Goal: Information Seeking & Learning: Learn about a topic

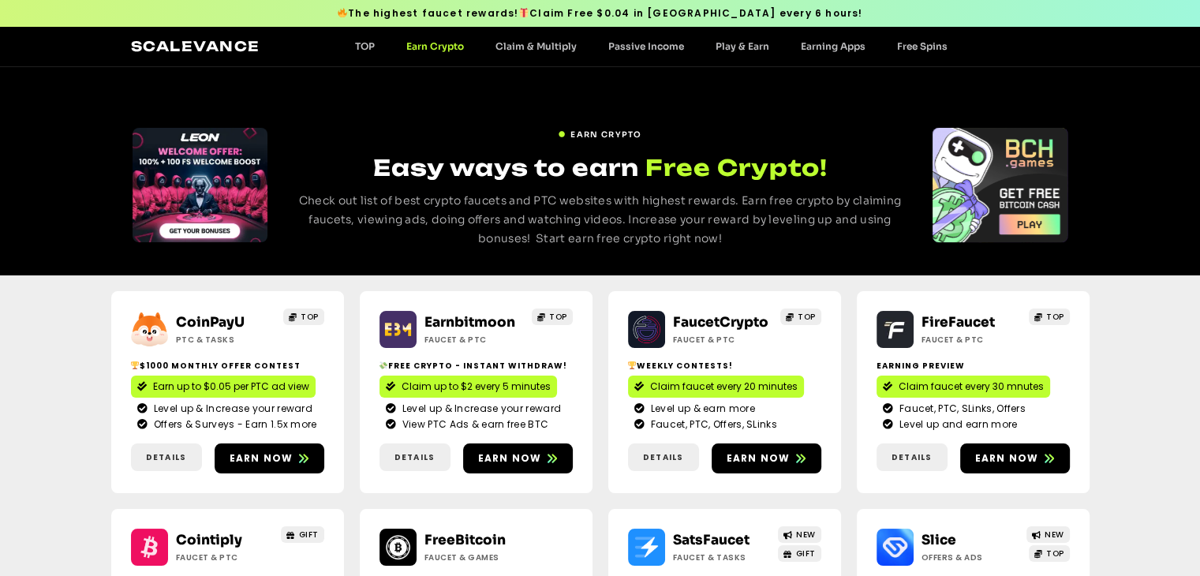
click at [426, 51] on link "Earn Crypto" at bounding box center [434, 46] width 89 height 12
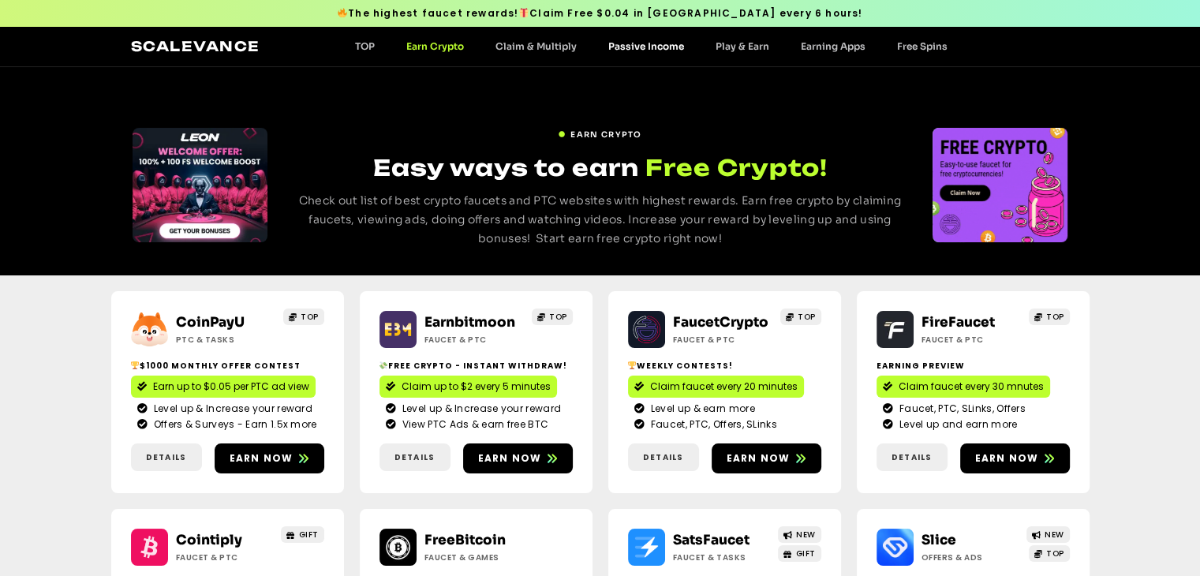
click at [633, 45] on link "Passive Income" at bounding box center [645, 46] width 107 height 12
click at [156, 36] on h2 "Scalevance" at bounding box center [195, 46] width 129 height 21
click at [159, 43] on link "Scalevance" at bounding box center [195, 46] width 129 height 17
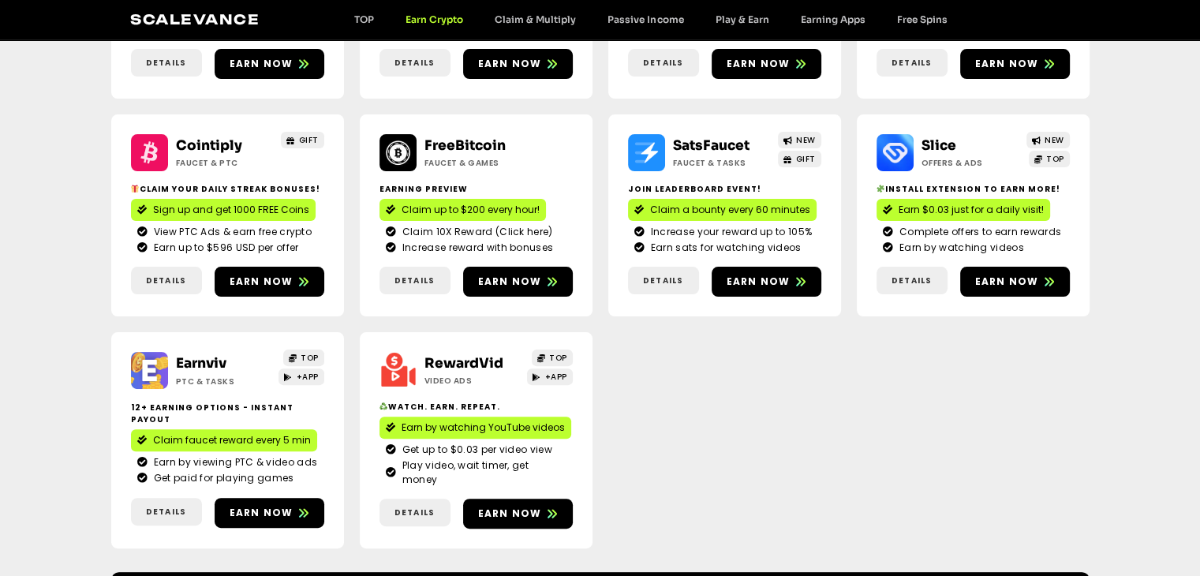
scroll to position [603, 0]
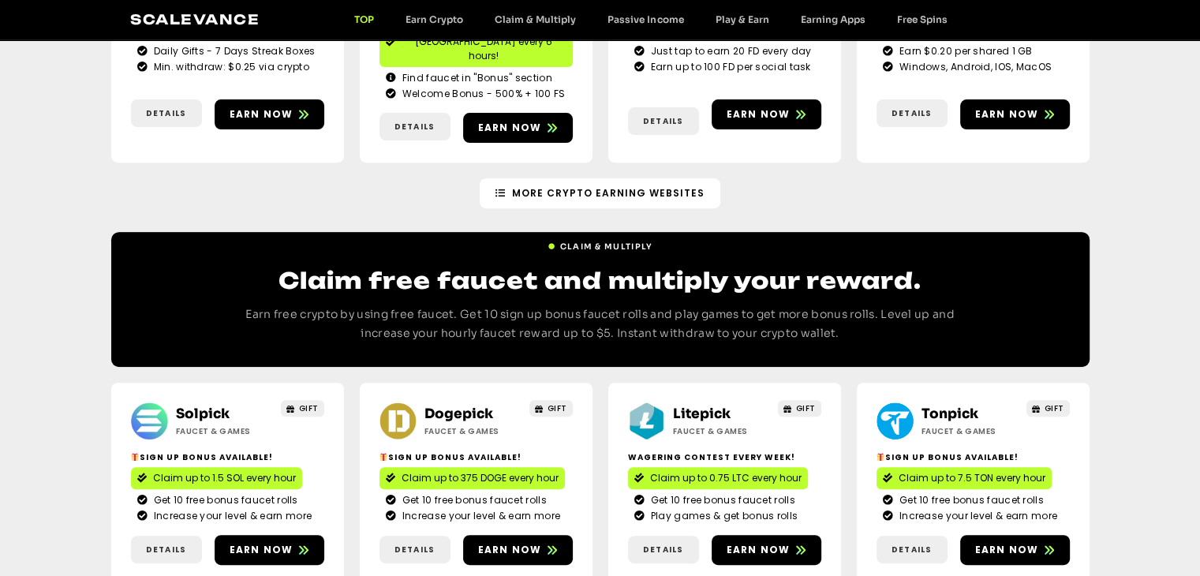
scroll to position [631, 0]
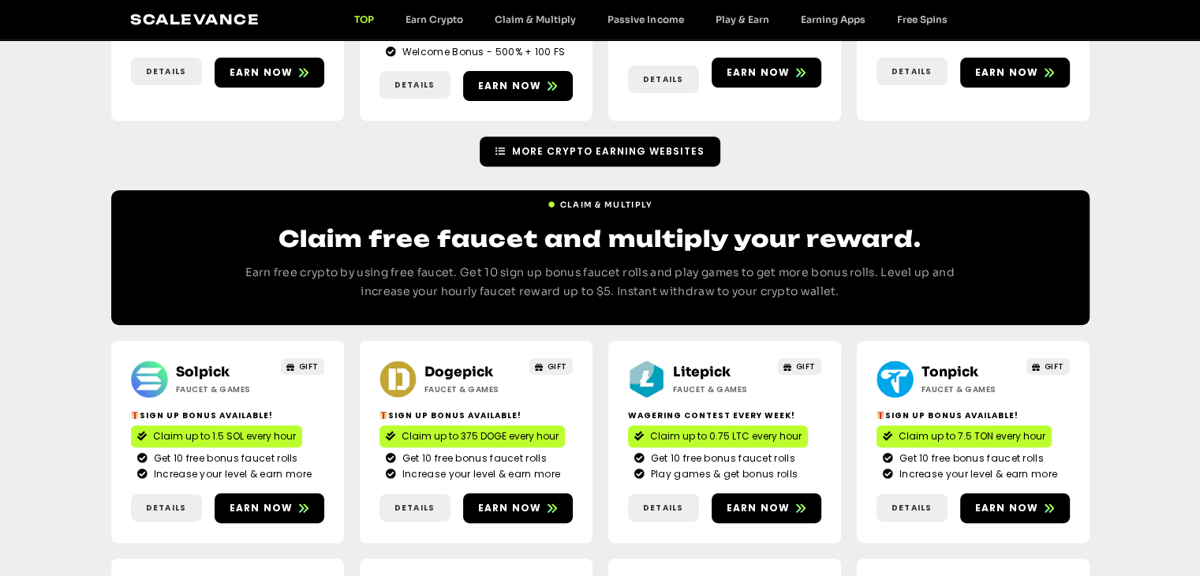
click at [653, 144] on span "More Crypto Earning Websites" at bounding box center [608, 151] width 192 height 14
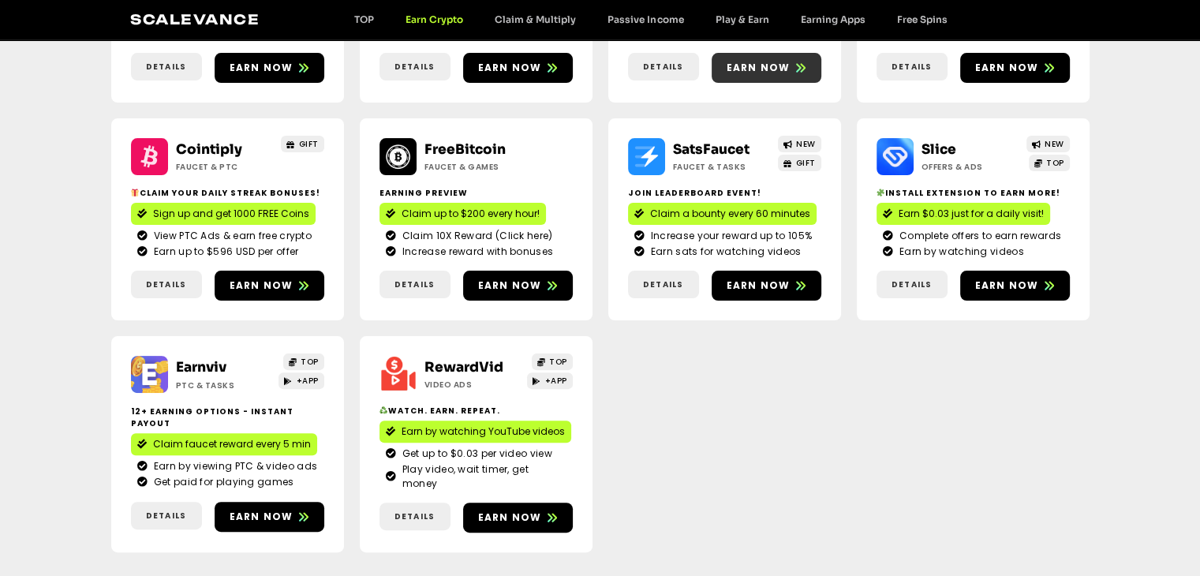
scroll to position [394, 0]
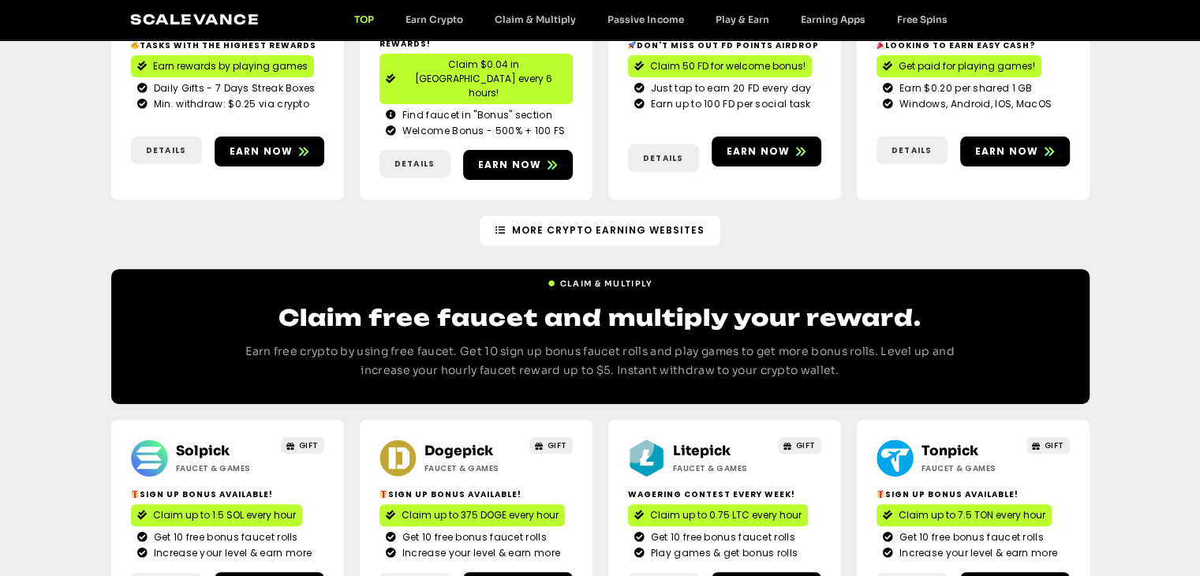
scroll to position [868, 0]
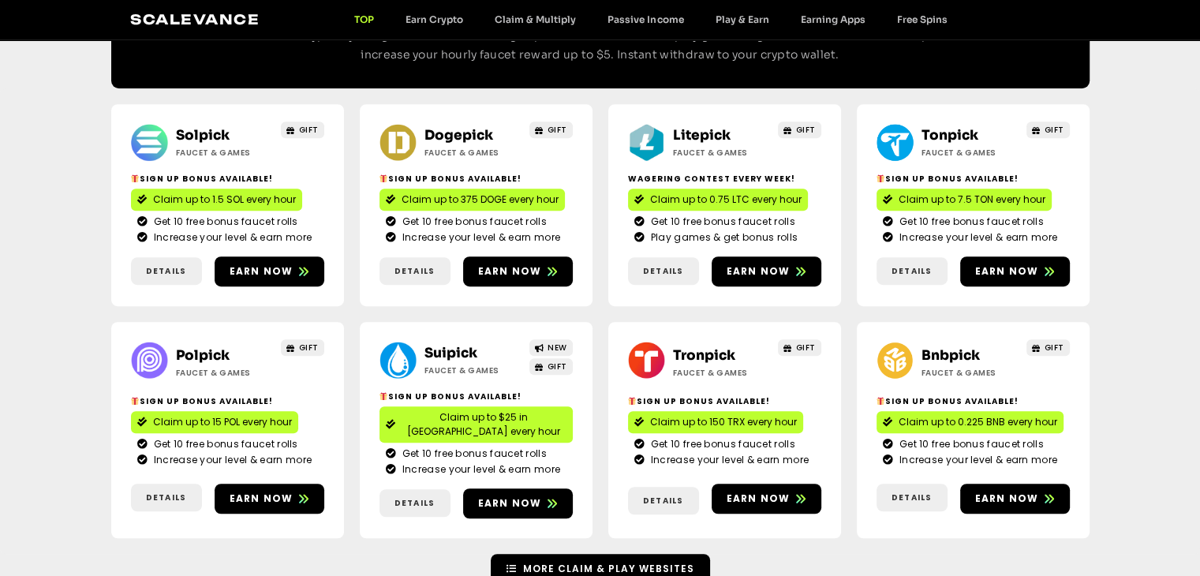
click at [600, 562] on span "More Claim & Play Websites" at bounding box center [608, 569] width 171 height 14
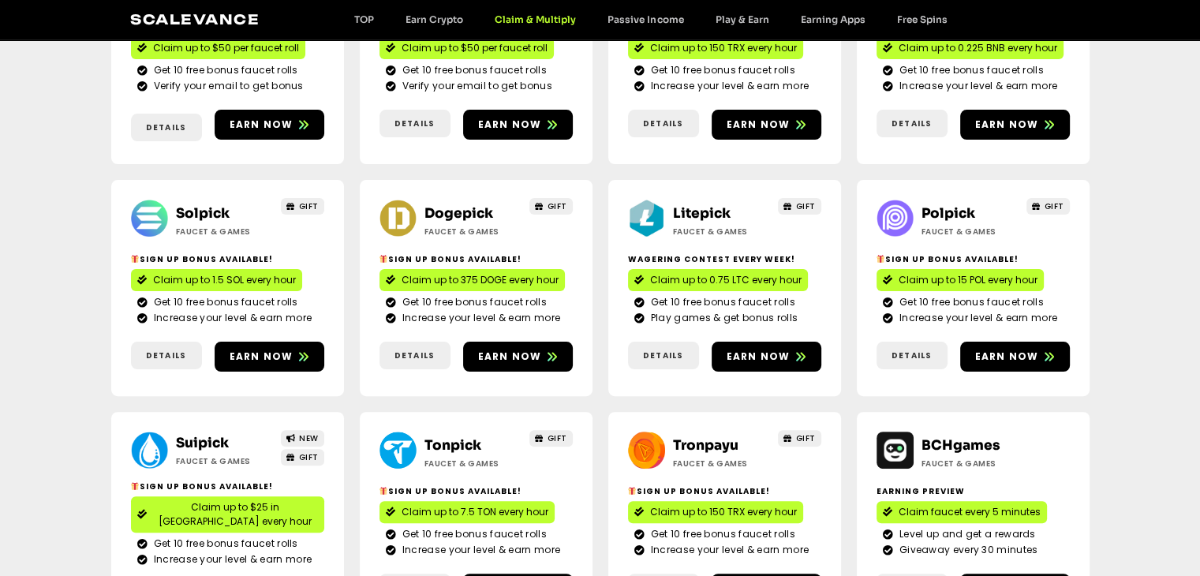
scroll to position [473, 0]
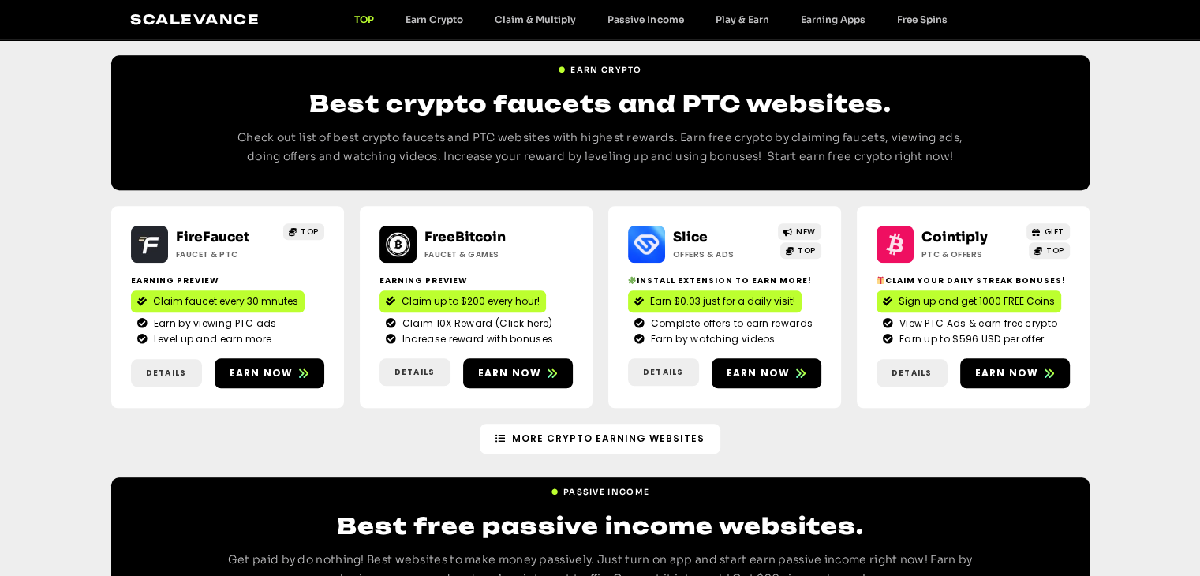
scroll to position [1420, 0]
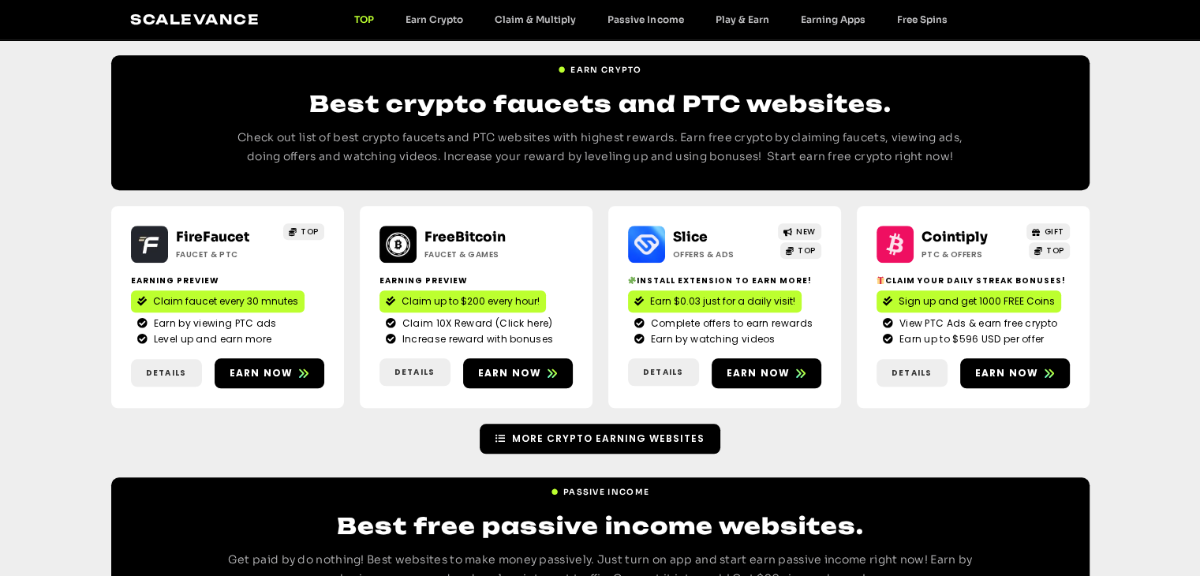
click at [621, 424] on link "More Crypto earning Websites" at bounding box center [600, 439] width 241 height 30
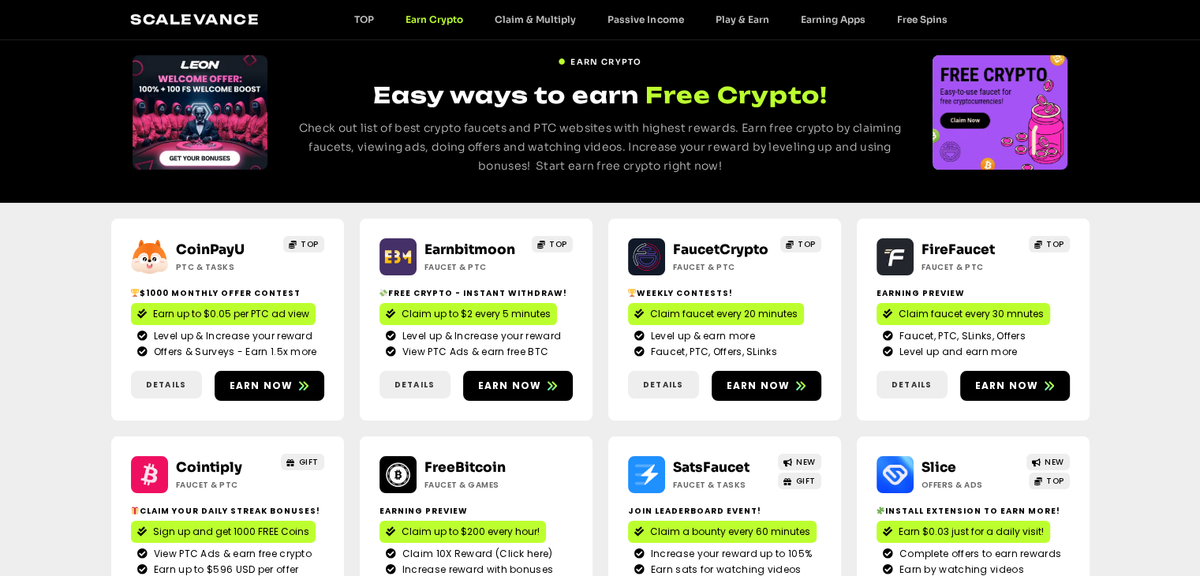
scroll to position [316, 0]
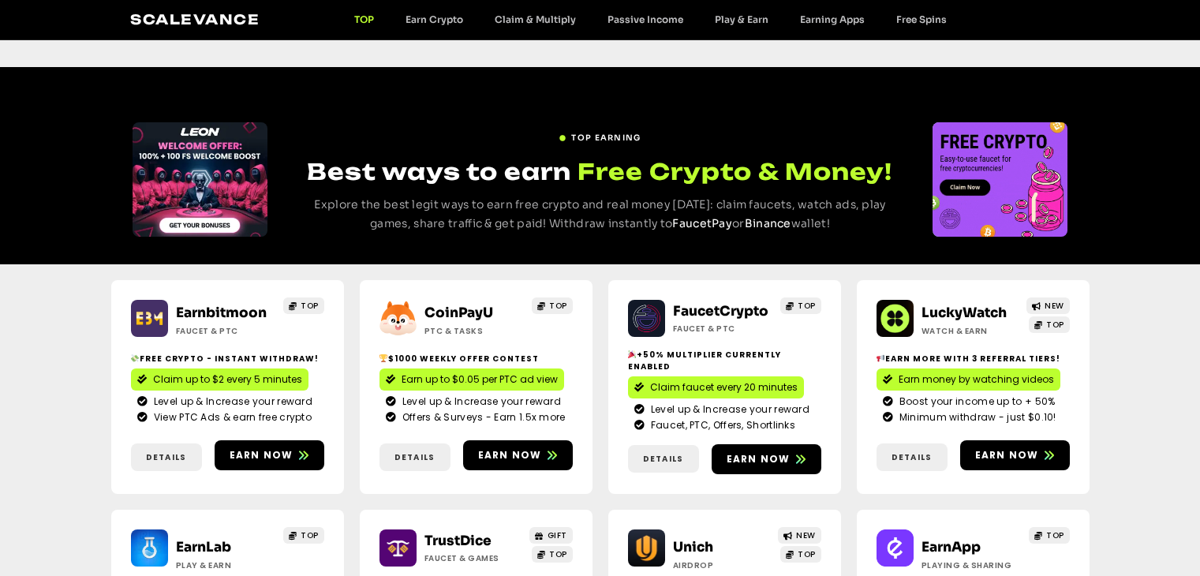
scroll to position [1420, 0]
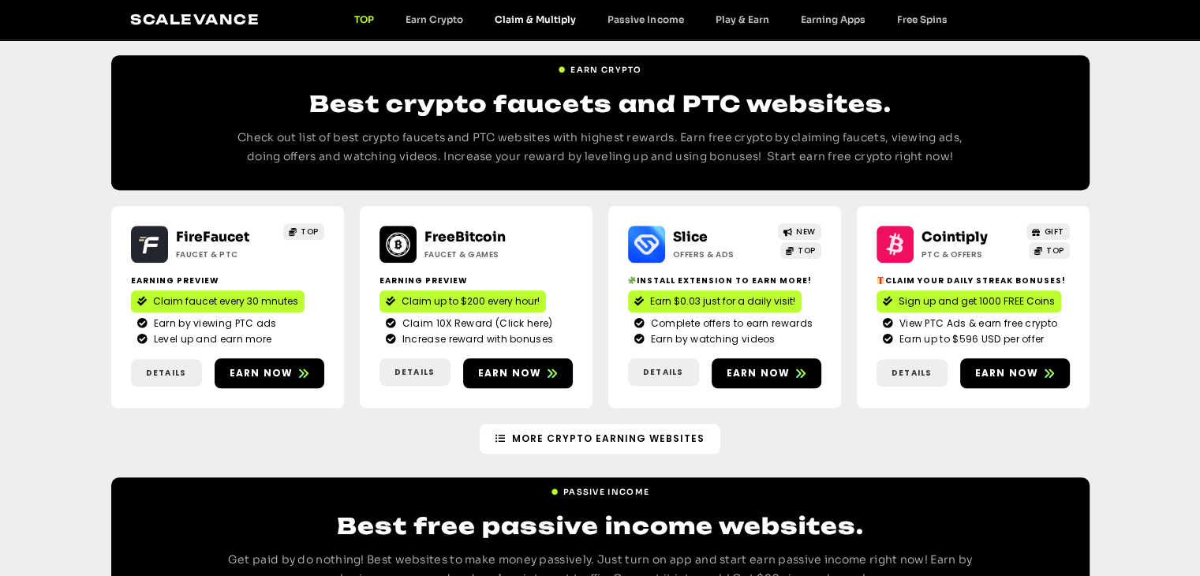
click at [536, 17] on link "Claim & Multiply" at bounding box center [535, 19] width 113 height 12
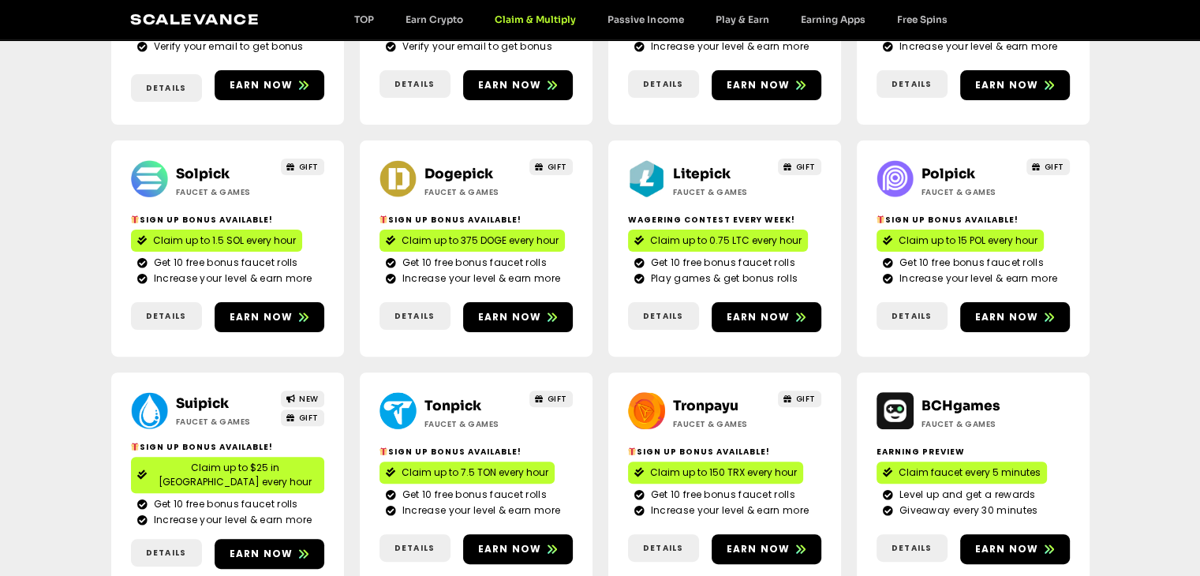
scroll to position [394, 0]
click at [633, 26] on div "Scalevance TOP Earn Crypto Claim & Multiply Passive Income Play & Earn Earning …" at bounding box center [599, 19] width 939 height 21
click at [635, 22] on link "Passive Income" at bounding box center [645, 19] width 107 height 12
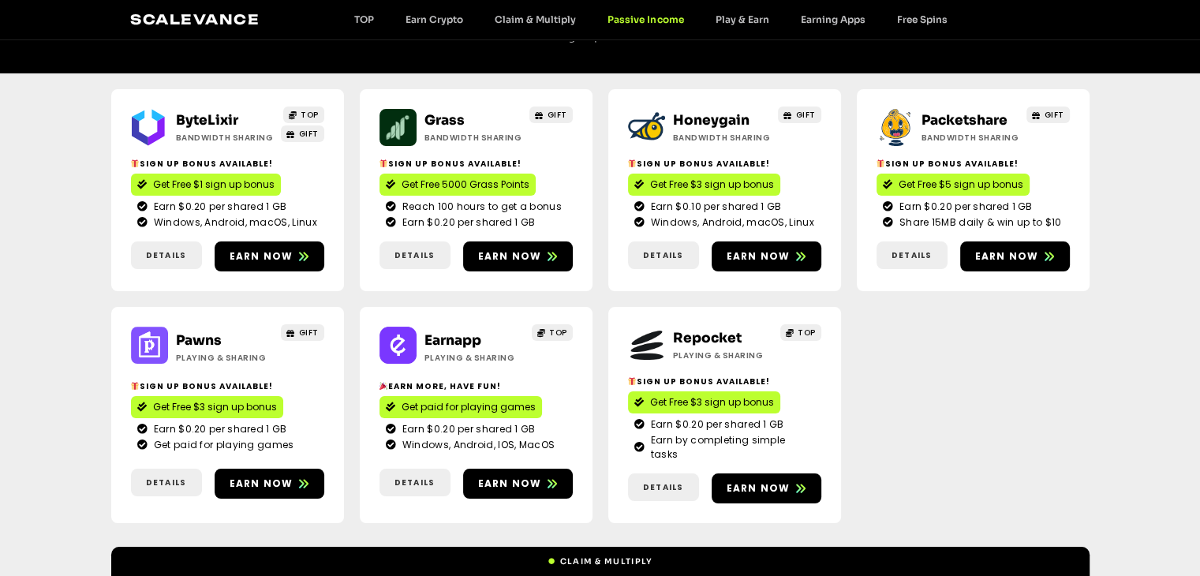
scroll to position [200, 0]
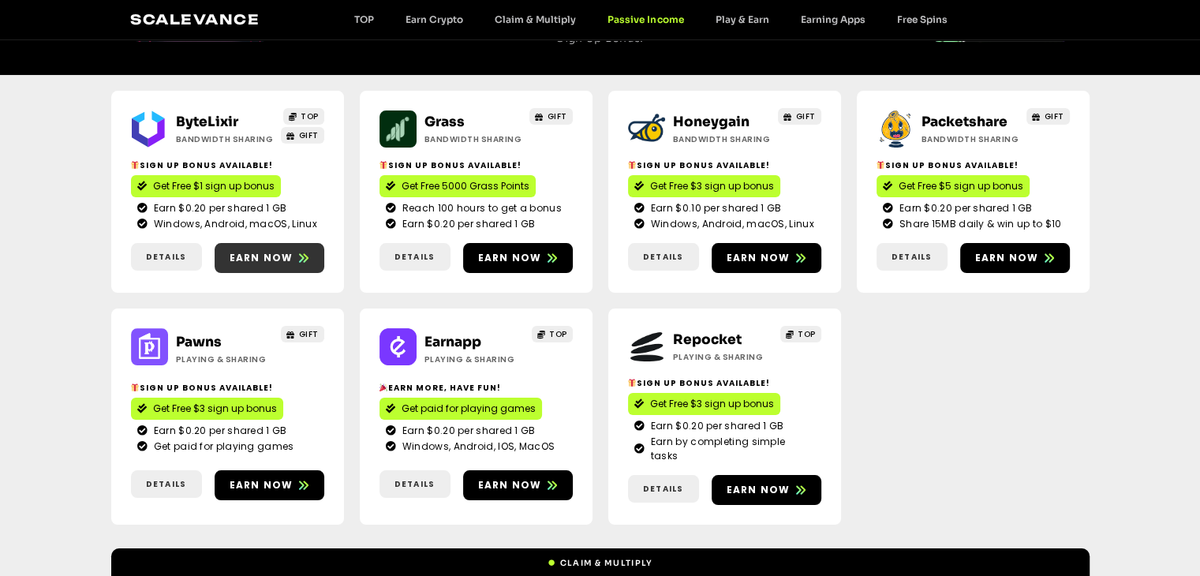
click at [253, 251] on span "Earn now" at bounding box center [262, 258] width 64 height 14
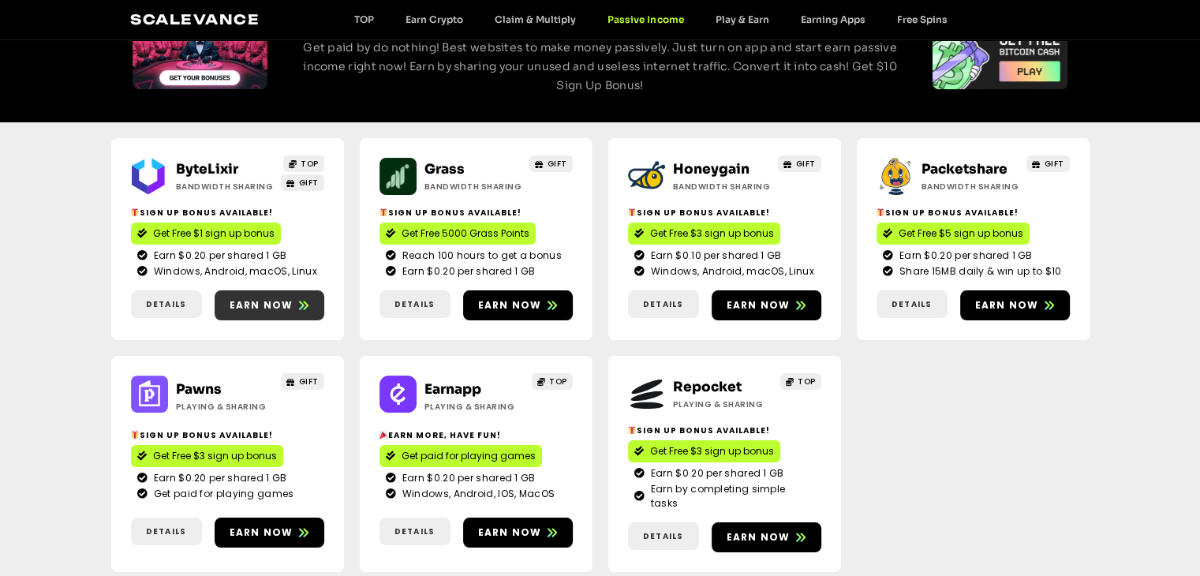
scroll to position [0, 0]
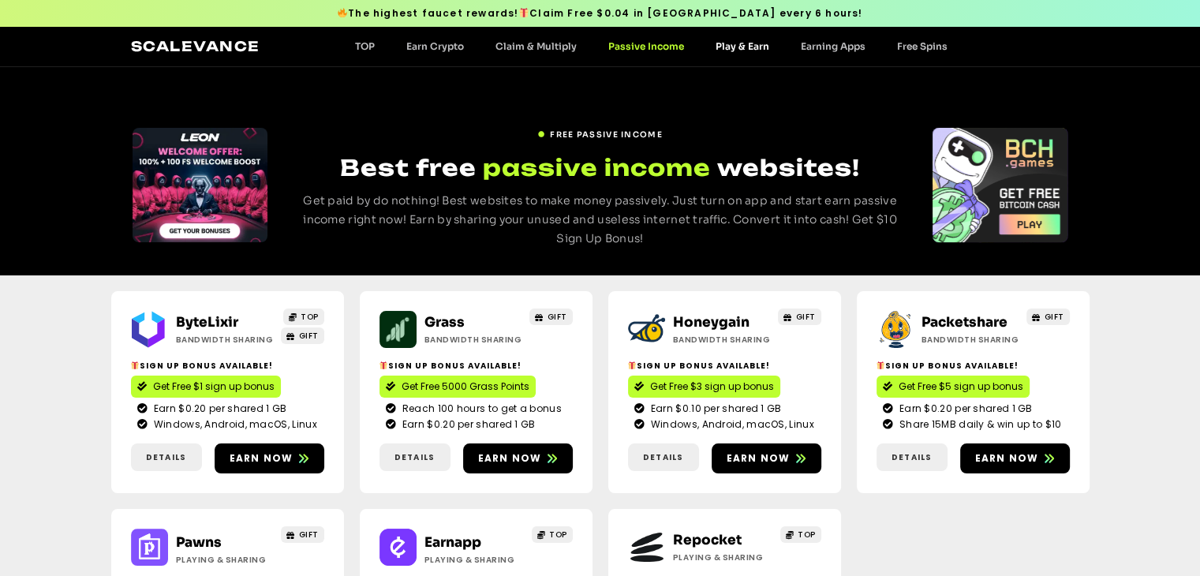
click at [745, 50] on link "Play & Earn" at bounding box center [742, 46] width 85 height 12
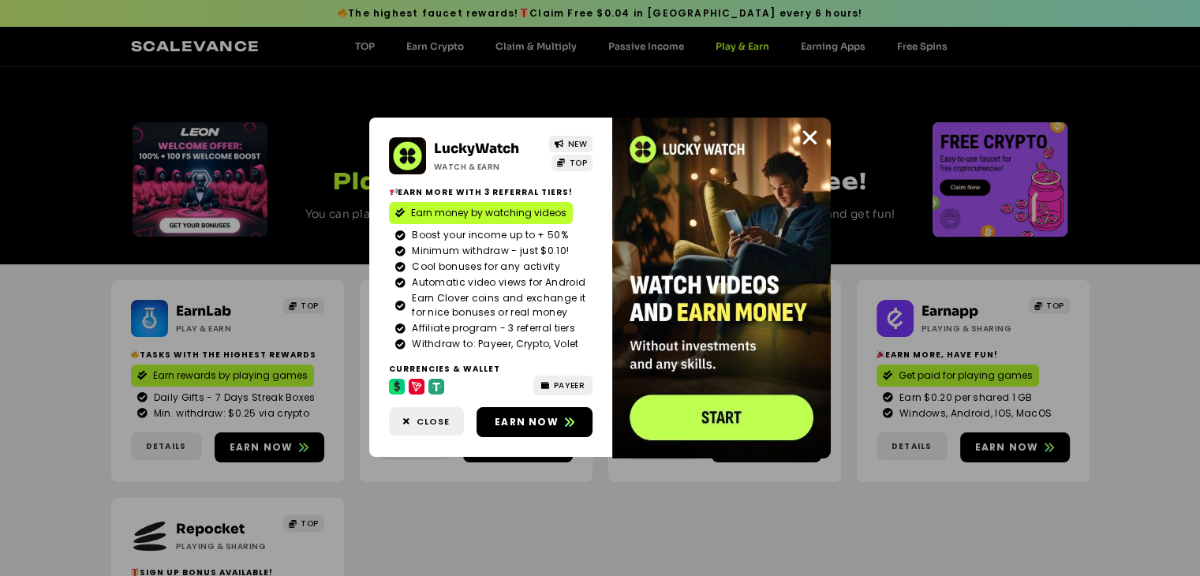
click at [812, 39] on div "Scalevance TOP Earn Crypto Claim & Multiply Passive Income Play & Earn Earning …" at bounding box center [600, 46] width 939 height 21
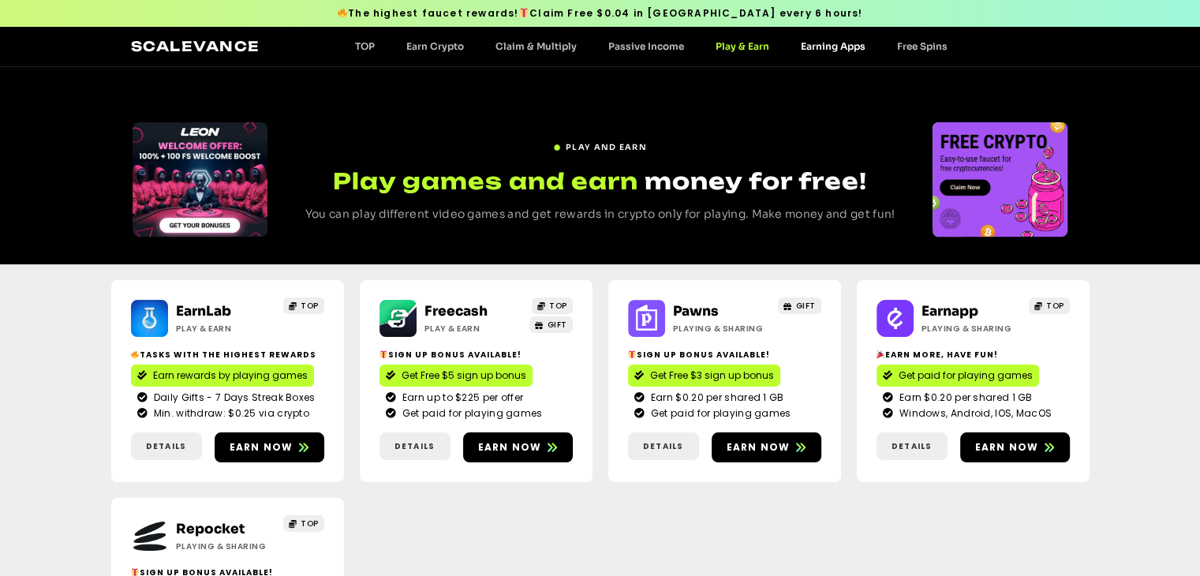
click at [823, 47] on link "Earning Apps" at bounding box center [833, 46] width 96 height 12
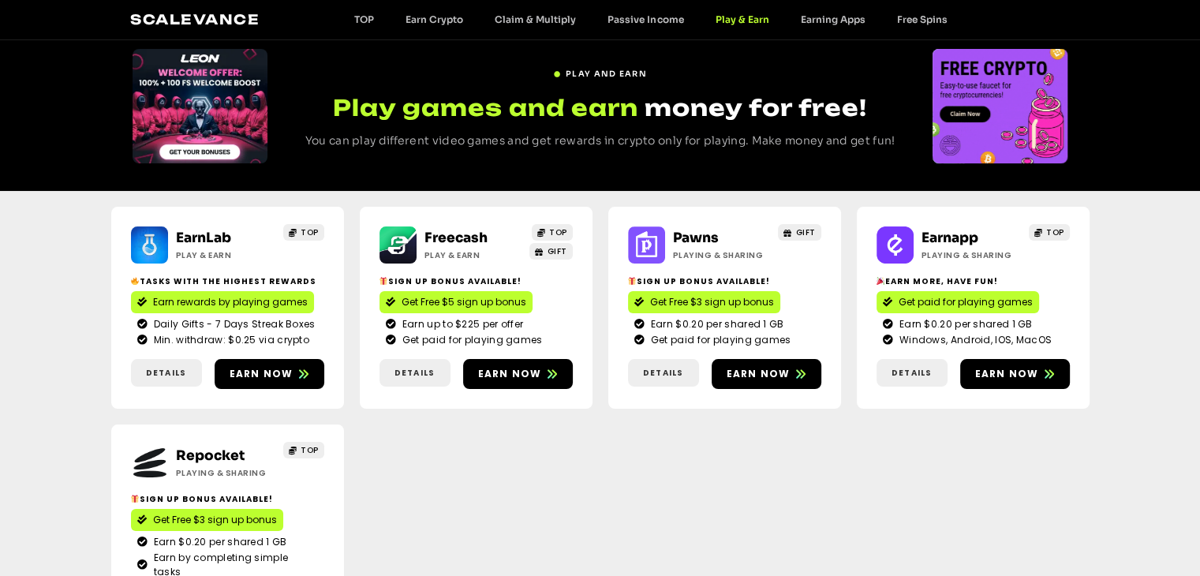
scroll to position [375, 0]
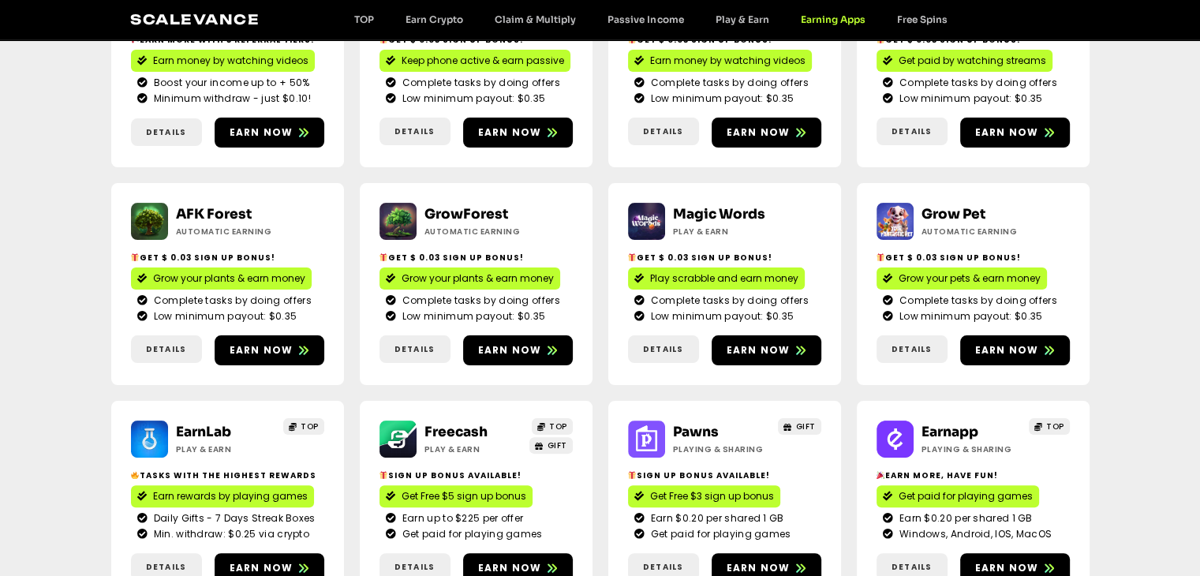
scroll to position [316, 0]
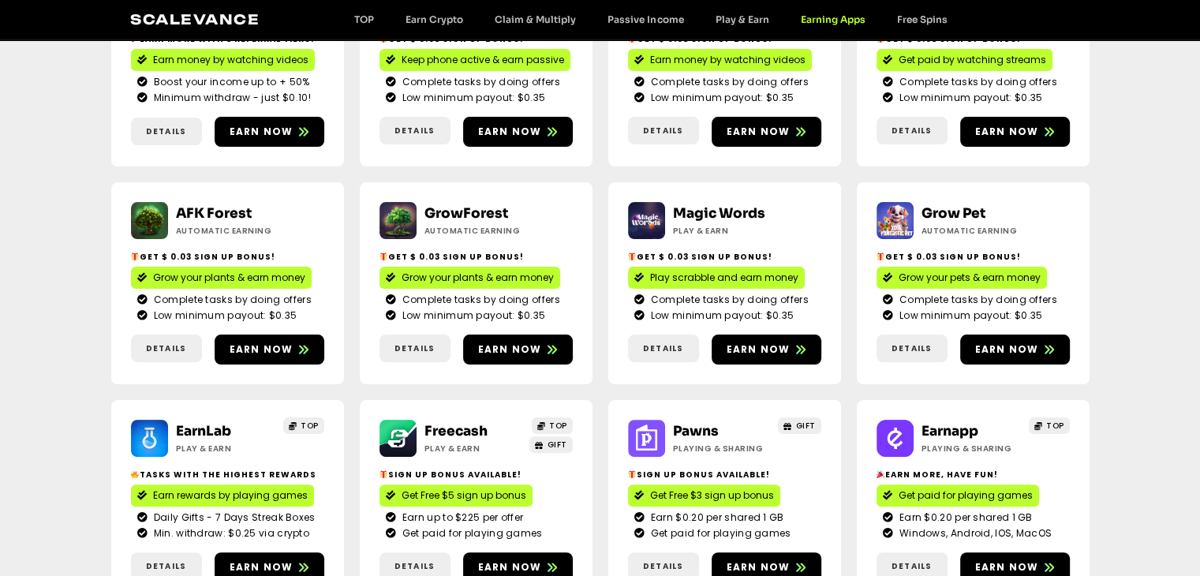
drag, startPoint x: 1193, startPoint y: 118, endPoint x: 1055, endPoint y: 164, distance: 145.7
drag, startPoint x: 1055, startPoint y: 164, endPoint x: 104, endPoint y: 368, distance: 972.0
click at [104, 368] on div "LuckyWatch Watch & Earn NEW TOP Earn more with 3 referral Tiers! Earn money by …" at bounding box center [600, 403] width 1200 height 909
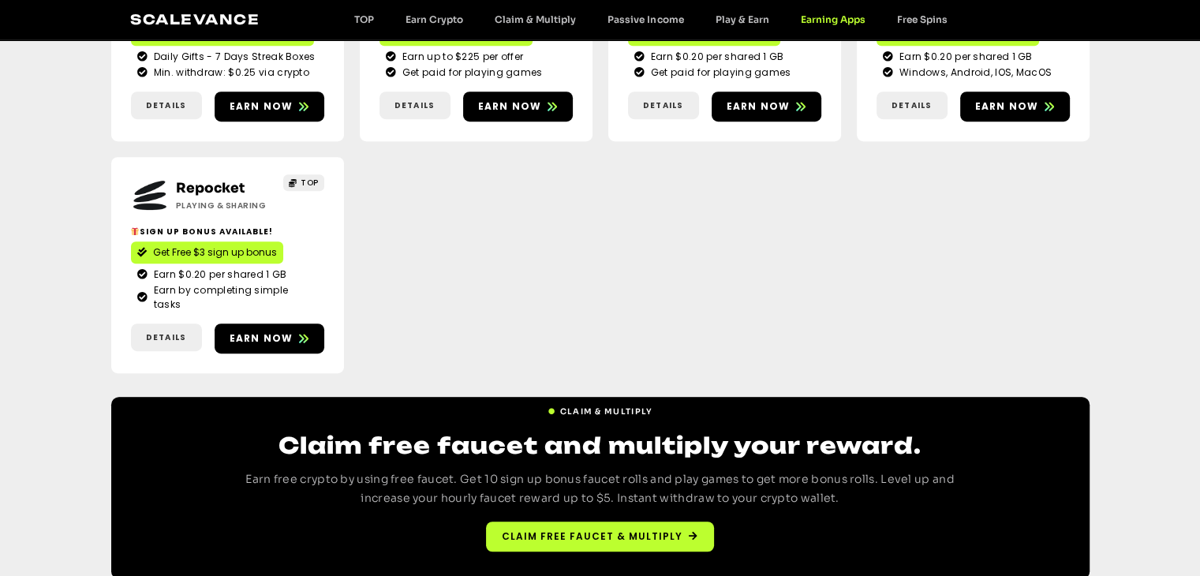
scroll to position [789, 0]
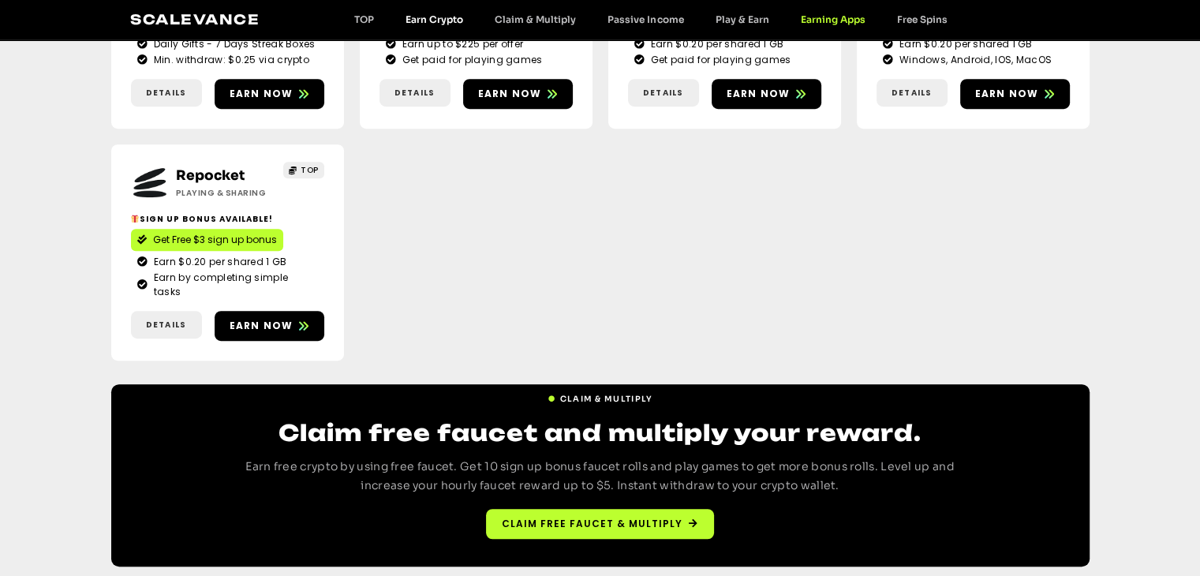
click at [448, 20] on link "Earn Crypto" at bounding box center [434, 19] width 89 height 12
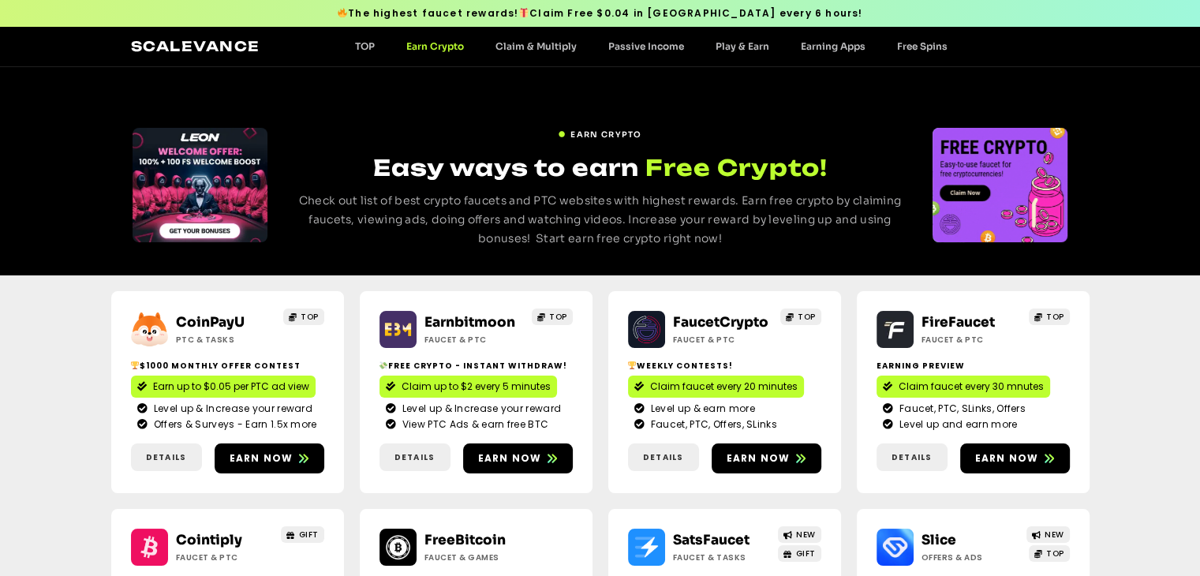
click at [900, 53] on div "Scalevance TOP Earn Crypto Claim & Multiply Passive Income Play & Earn Earning …" at bounding box center [600, 46] width 939 height 21
click at [904, 47] on link "Free Spins" at bounding box center [922, 46] width 82 height 12
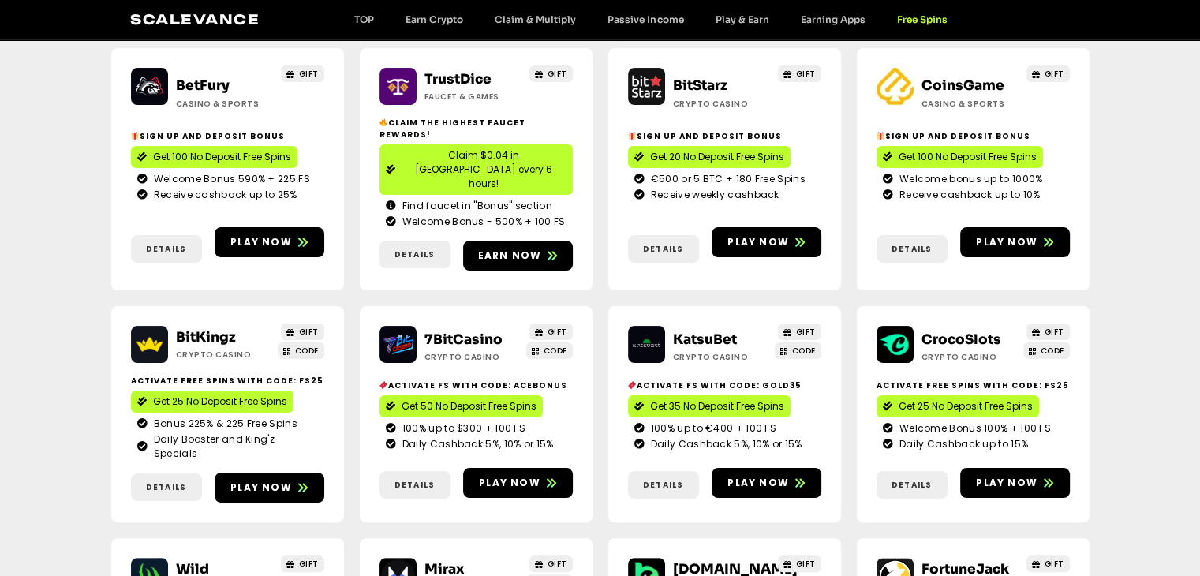
scroll to position [237, 0]
